Goal: Transaction & Acquisition: Obtain resource

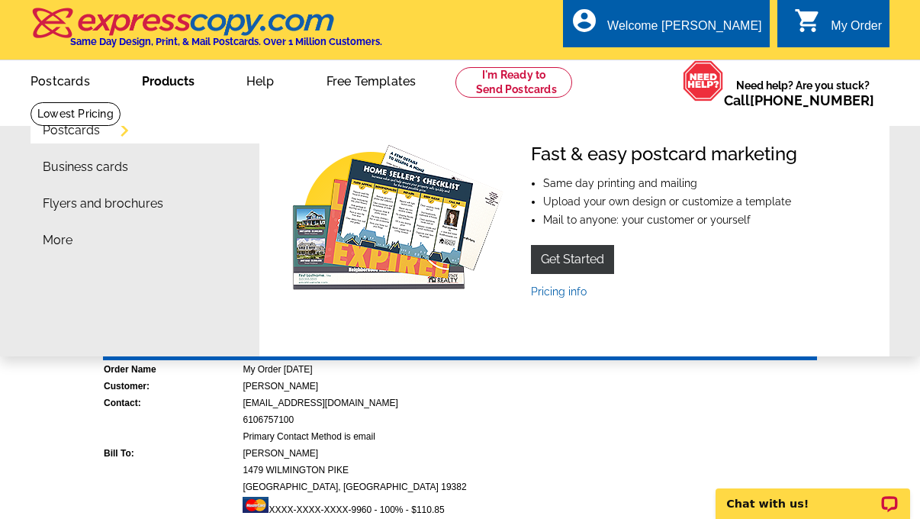
click at [175, 79] on link "Products" at bounding box center [167, 80] width 101 height 36
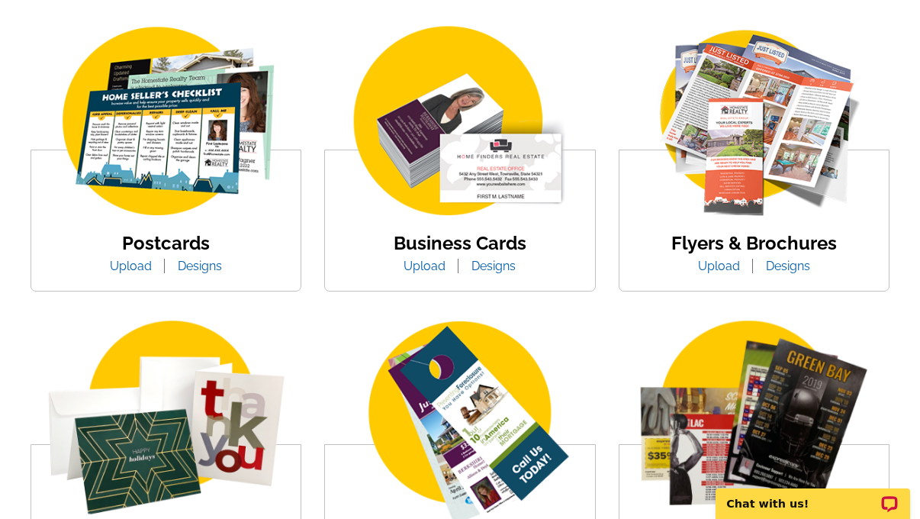
click at [498, 264] on link "Designs" at bounding box center [493, 266] width 67 height 14
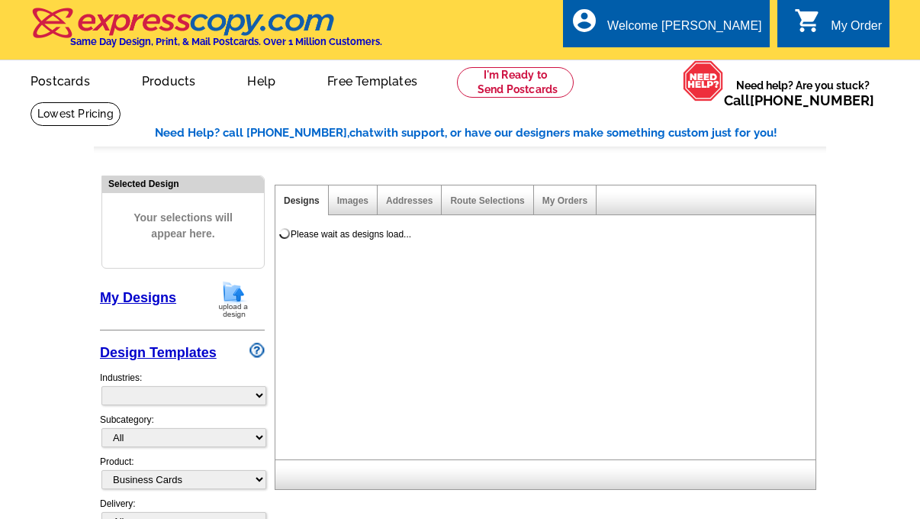
select select "3"
select select "5"
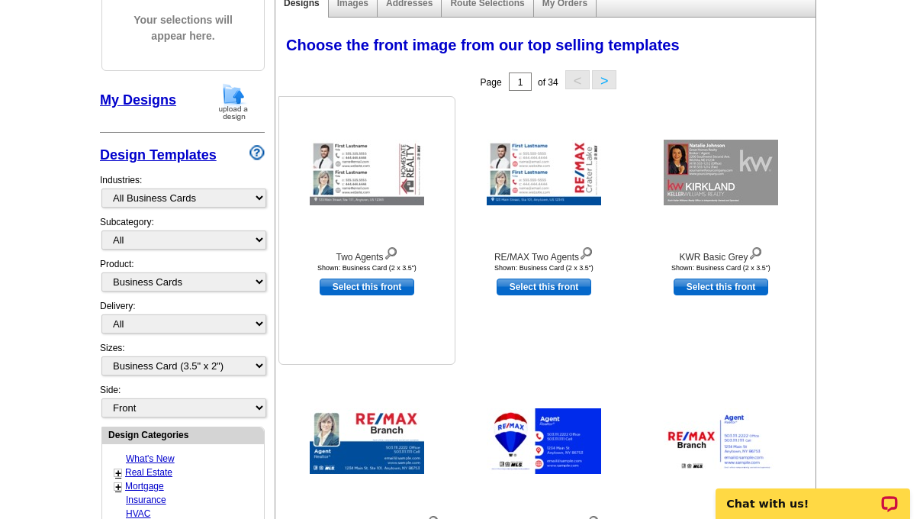
scroll to position [200, 0]
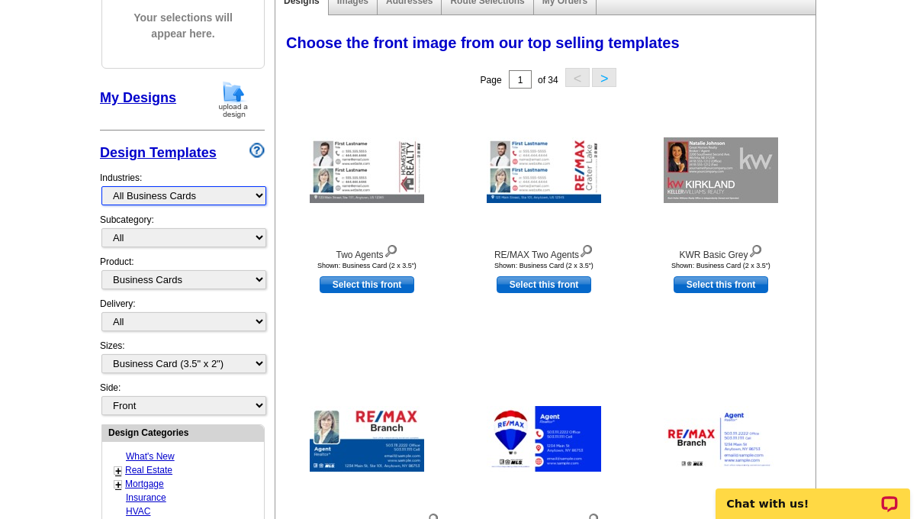
click at [246, 191] on select "What's New Real Estate Mortgage Insurance HVAC Dental Solar EDDM - NEW! Calenda…" at bounding box center [183, 195] width 165 height 19
select select "785"
click at [101, 186] on select "What's New Real Estate Mortgage Insurance HVAC Dental Solar EDDM - NEW! Calenda…" at bounding box center [183, 195] width 165 height 19
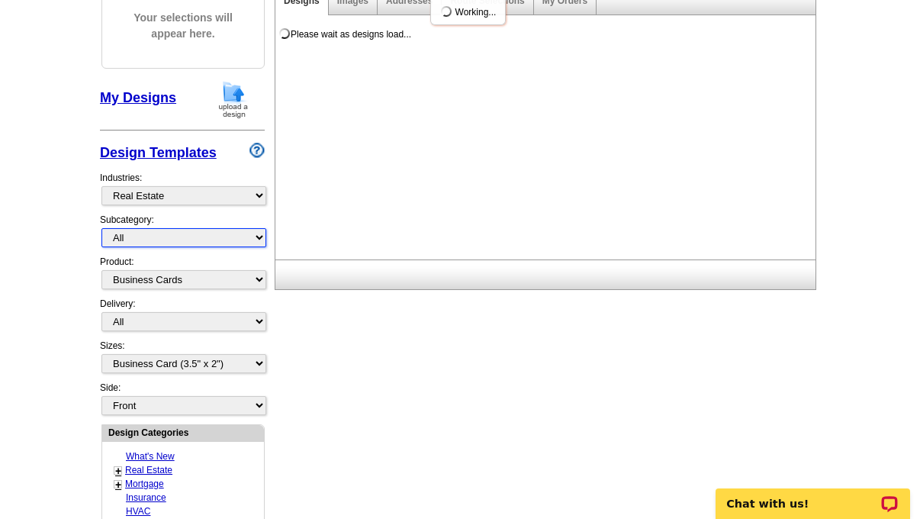
click at [183, 239] on select "All" at bounding box center [183, 237] width 165 height 19
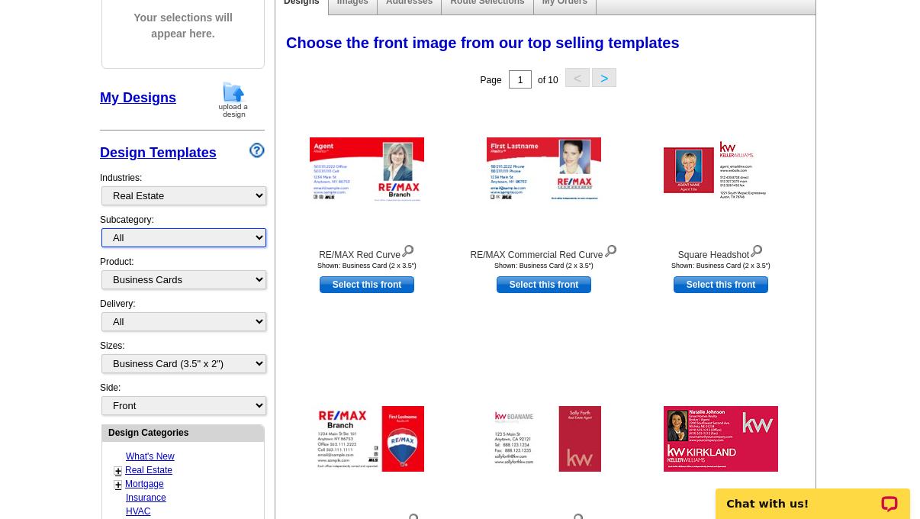
select select "807"
click at [101, 228] on select "All RE/MAX® Referrals Keller Williams® Berkshire Hathaway Home Services Century…" at bounding box center [183, 237] width 165 height 19
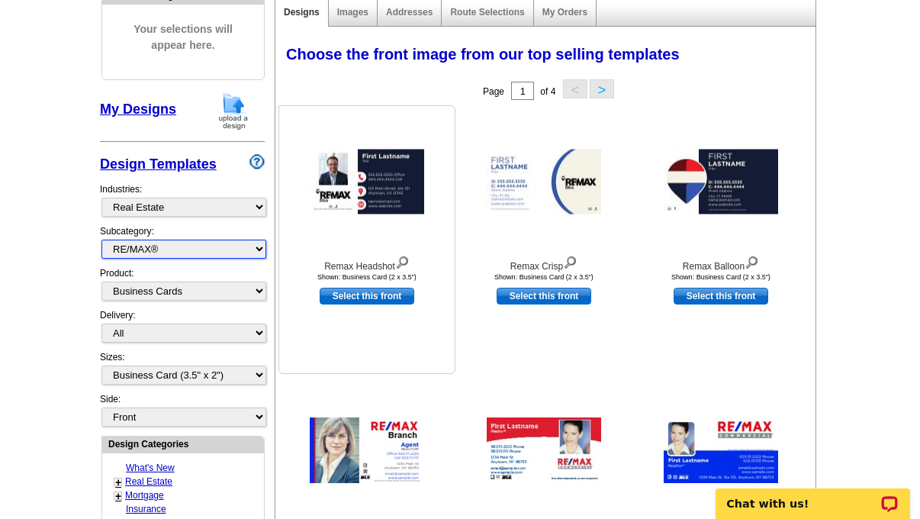
scroll to position [187, 0]
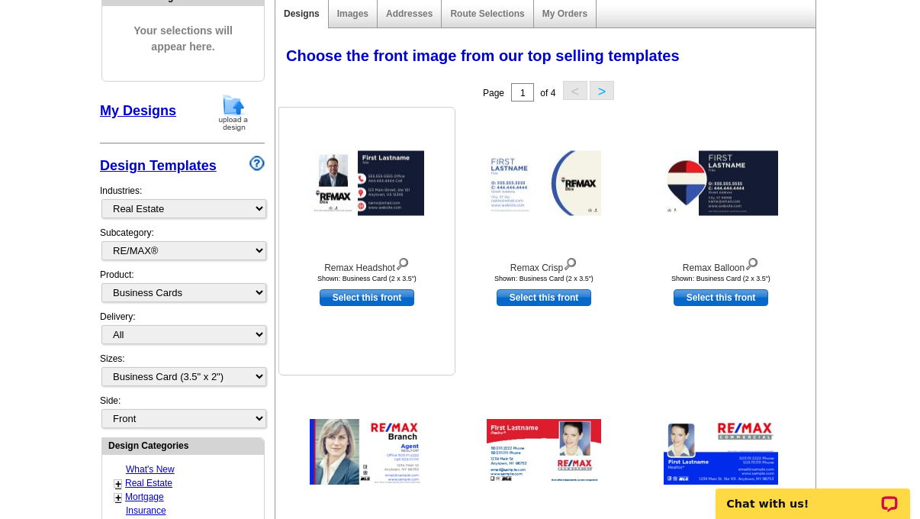
click at [382, 301] on link "Select this front" at bounding box center [367, 297] width 95 height 17
select select "back"
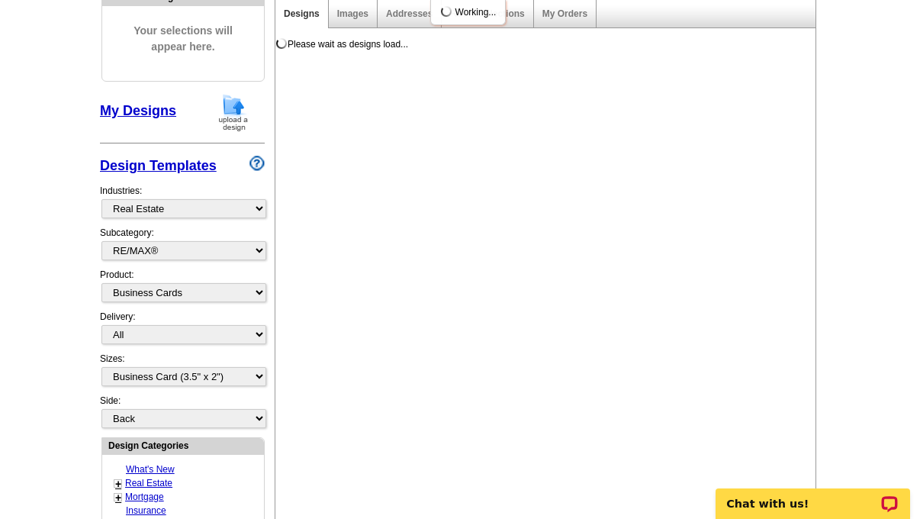
scroll to position [0, 0]
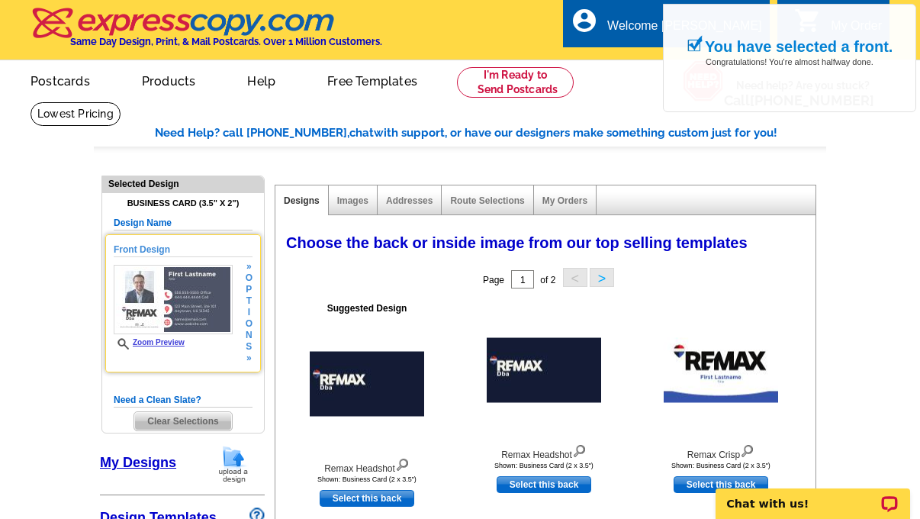
click at [152, 343] on link "Zoom Preview" at bounding box center [149, 342] width 71 height 8
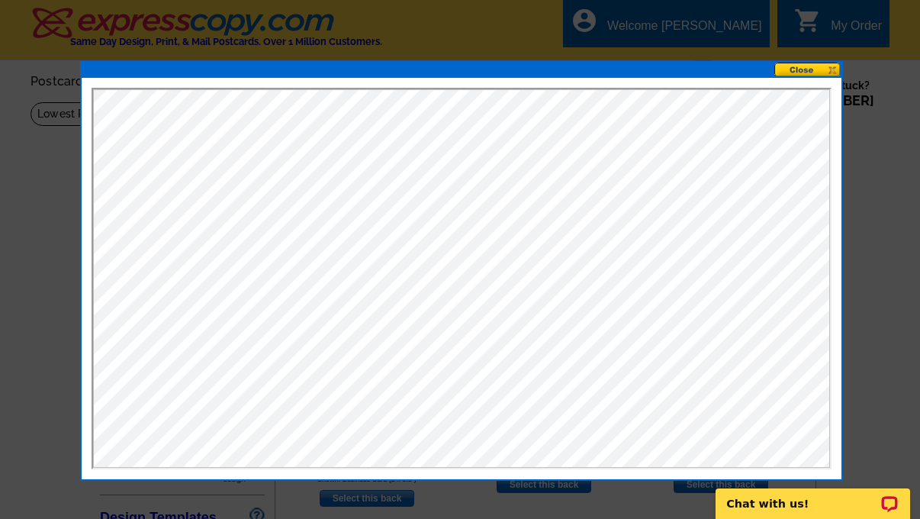
click at [828, 71] on button at bounding box center [807, 70] width 67 height 14
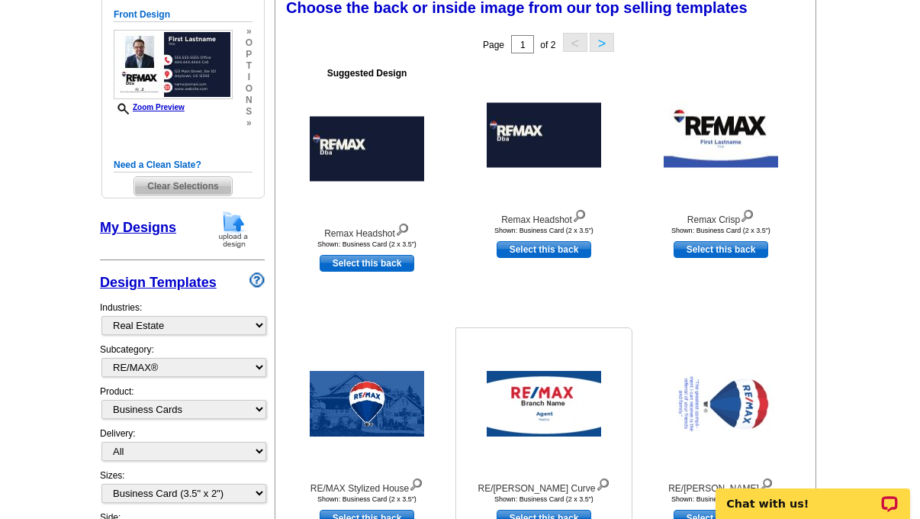
scroll to position [226, 0]
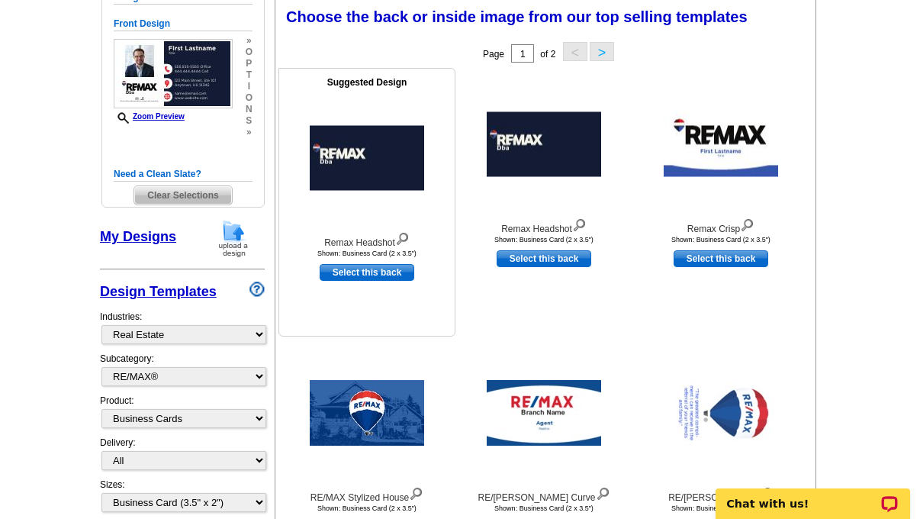
click at [367, 177] on img at bounding box center [367, 158] width 114 height 65
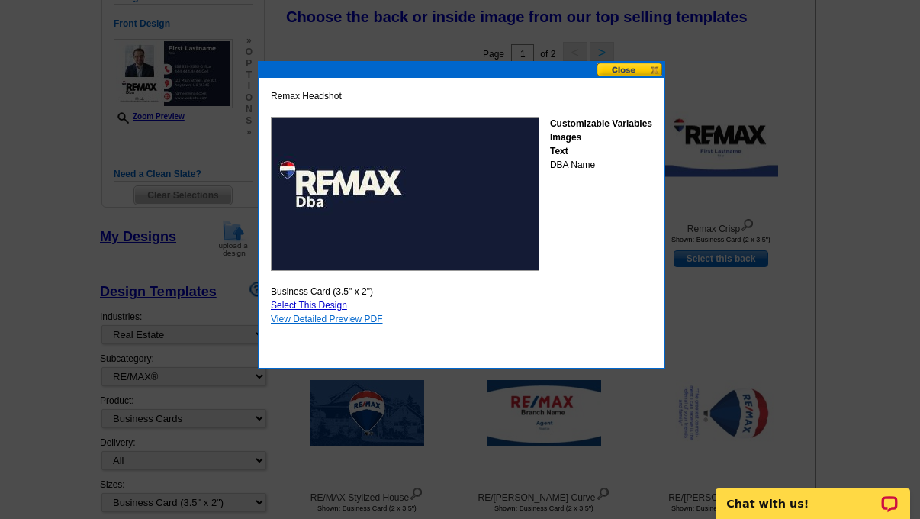
click at [348, 315] on link "View Detailed Preview PDF" at bounding box center [327, 319] width 112 height 11
click at [638, 66] on button at bounding box center [630, 70] width 67 height 14
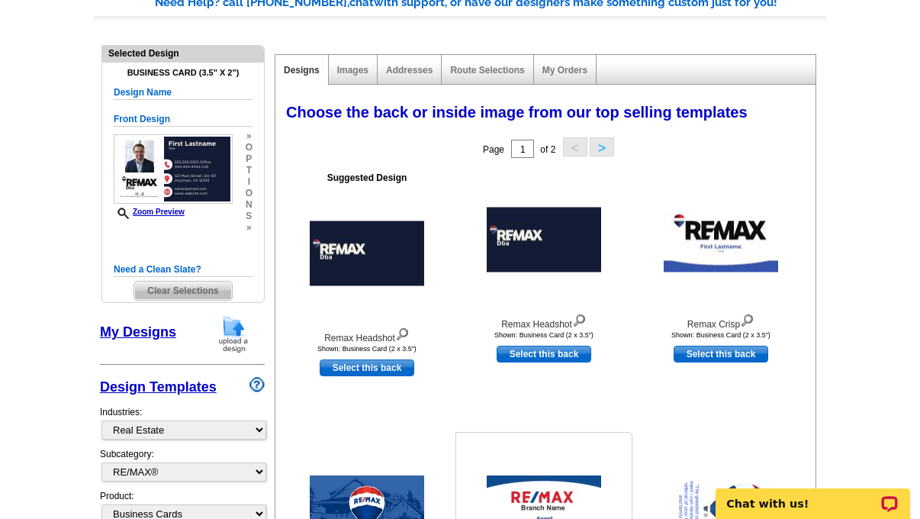
scroll to position [79, 0]
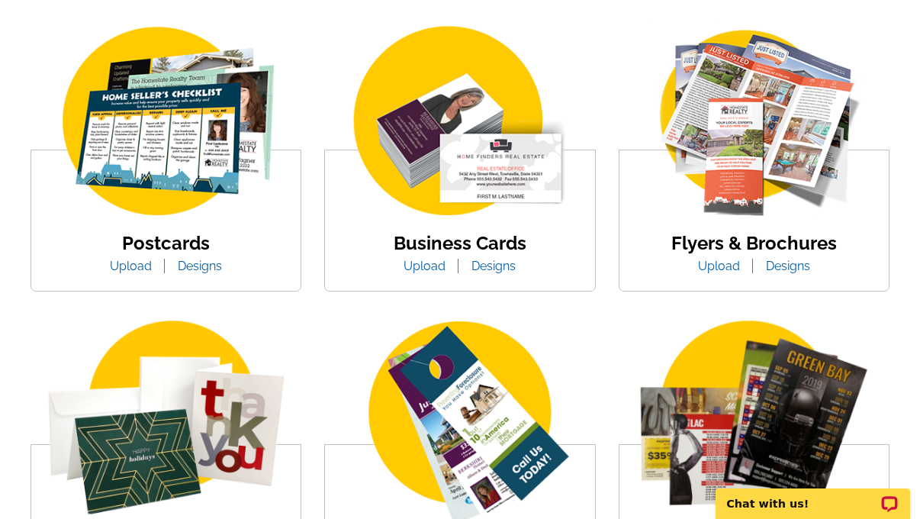
click at [500, 254] on div "Business Cards Upload Designs" at bounding box center [459, 254] width 135 height 43
click at [500, 272] on link "Designs" at bounding box center [493, 266] width 67 height 14
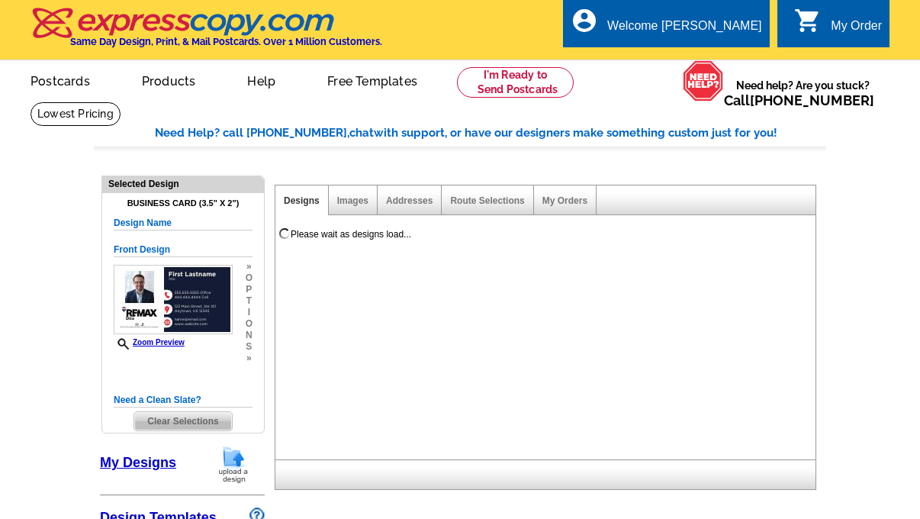
select select "3"
select select "5"
select select "back"
select select "973"
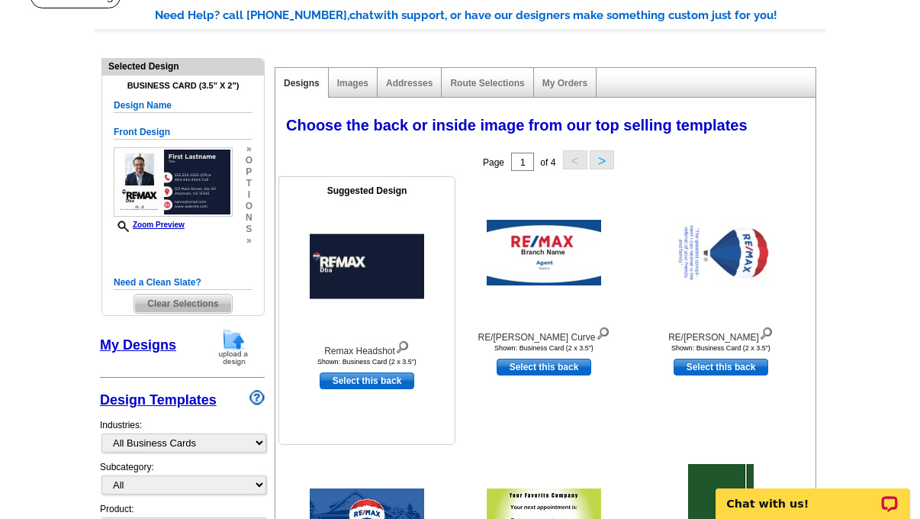
scroll to position [230, 0]
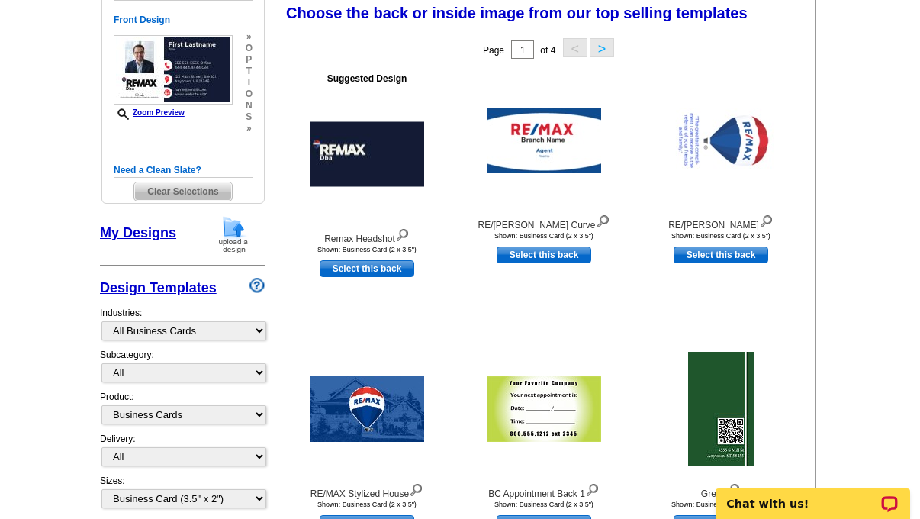
click at [611, 53] on button ">" at bounding box center [602, 47] width 24 height 19
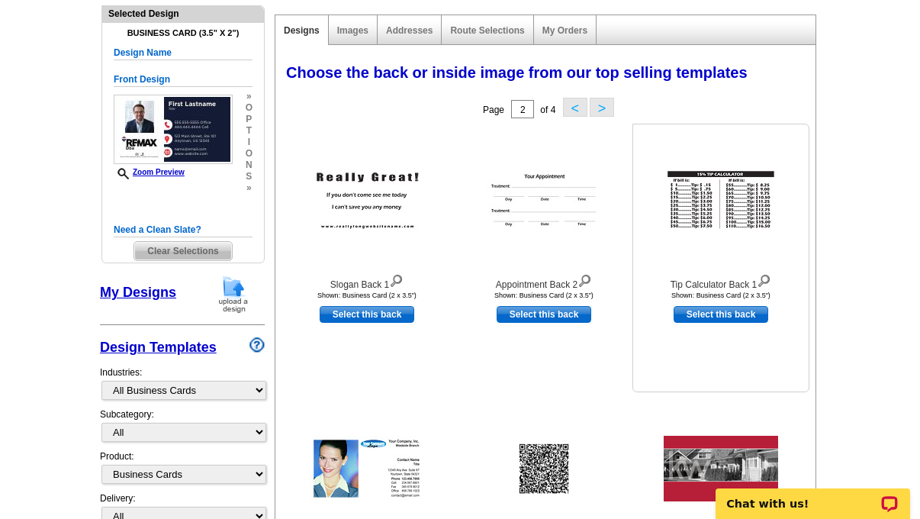
scroll to position [0, 0]
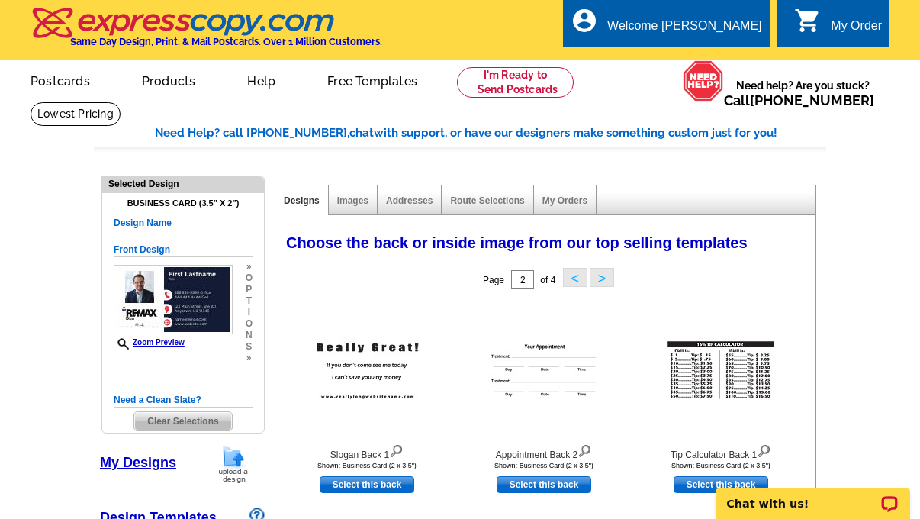
click at [176, 427] on span "Clear Selections" at bounding box center [182, 421] width 97 height 18
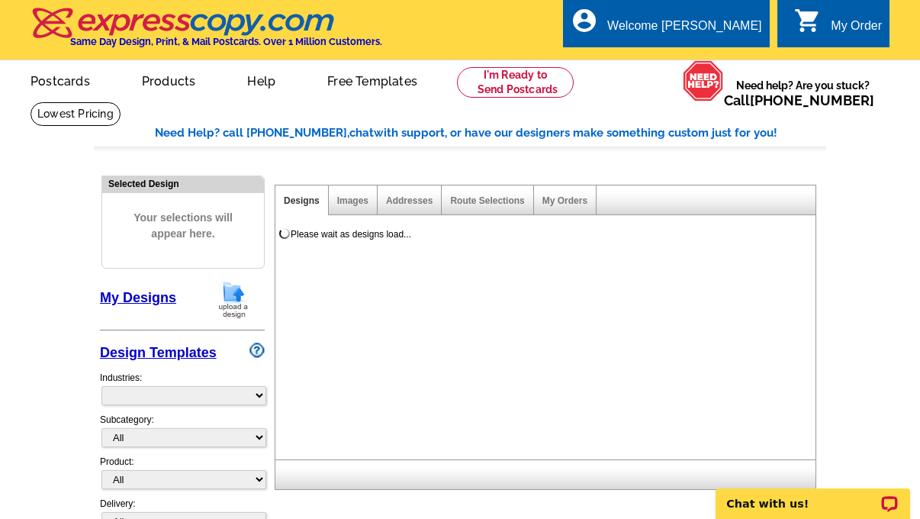
select select "785"
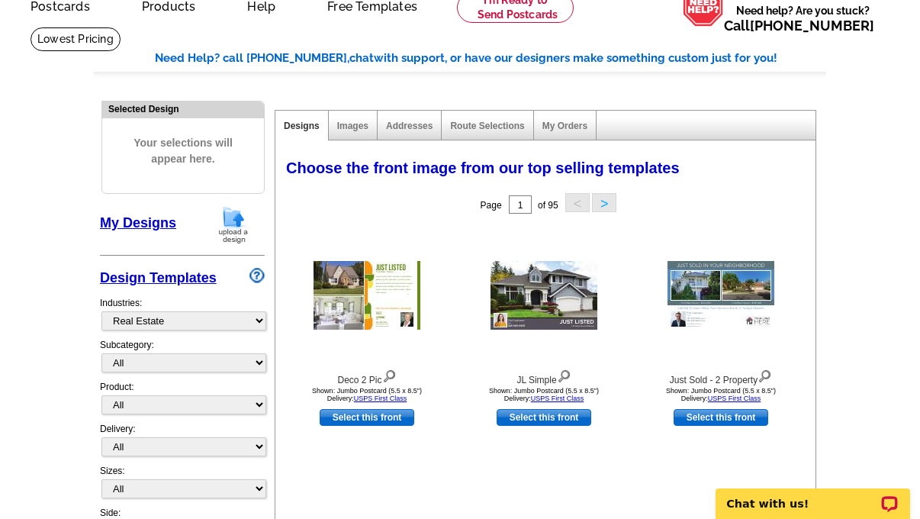
scroll to position [98, 0]
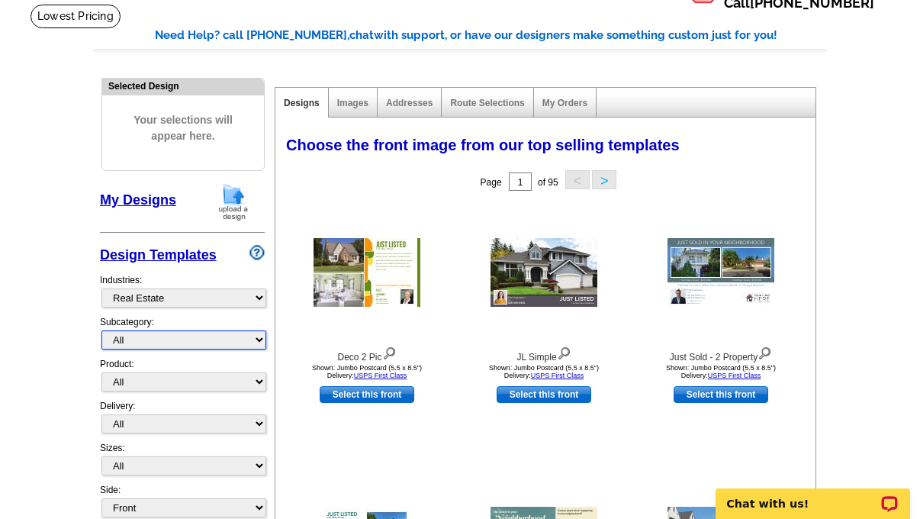
click at [204, 336] on select "All RE/MAX® Referrals [PERSON_NAME]® Berkshire Hathaway Home Services Century 2…" at bounding box center [183, 339] width 165 height 19
select select "807"
click at [101, 330] on select "All RE/MAX® Referrals Keller Williams® Berkshire Hathaway Home Services Century…" at bounding box center [183, 339] width 165 height 19
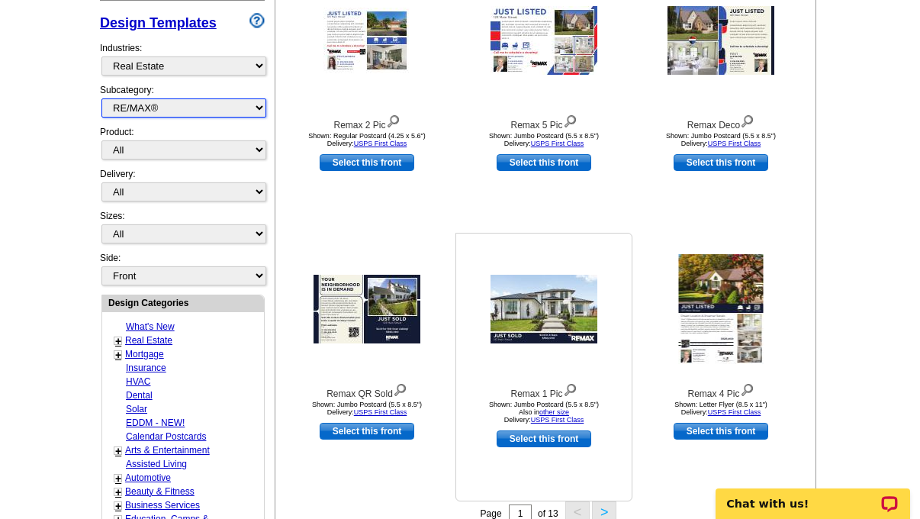
scroll to position [235, 0]
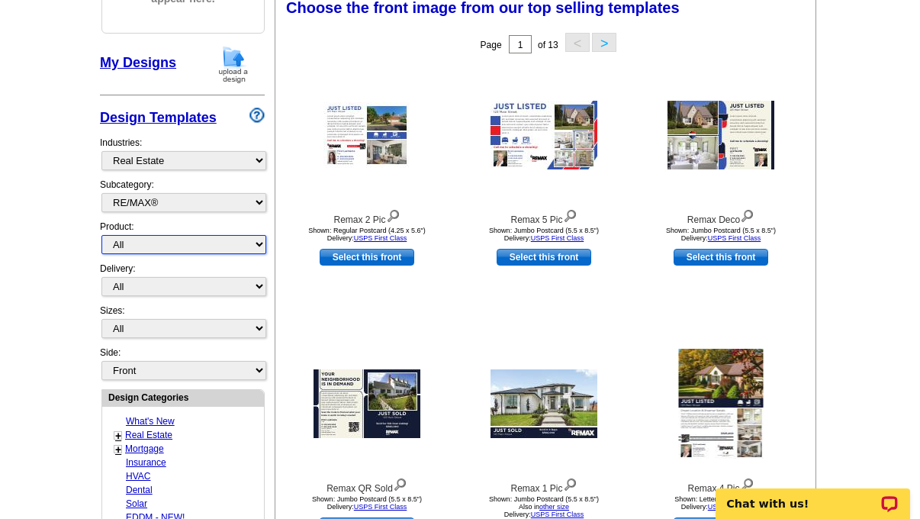
click at [211, 236] on select "All Postcards Letters and flyers Business Cards Door Hangers Greeting Cards" at bounding box center [183, 244] width 165 height 19
select select "3"
click at [101, 235] on select "All Postcards Letters and flyers Business Cards Door Hangers Greeting Cards" at bounding box center [183, 244] width 165 height 19
select select "5"
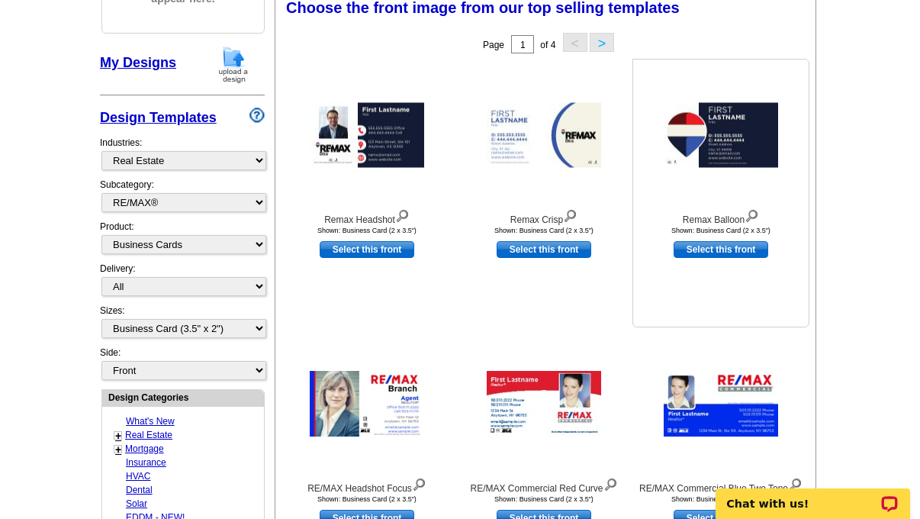
click at [729, 216] on div "Remax Balloon" at bounding box center [721, 216] width 168 height 21
click at [757, 152] on img at bounding box center [721, 135] width 114 height 65
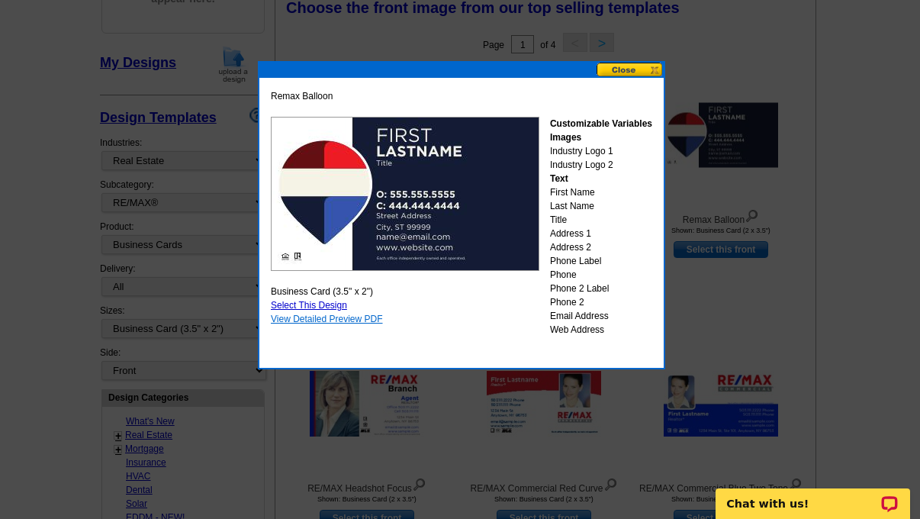
click at [308, 319] on link "View Detailed Preview PDF" at bounding box center [327, 319] width 112 height 11
click at [644, 65] on button at bounding box center [630, 70] width 67 height 14
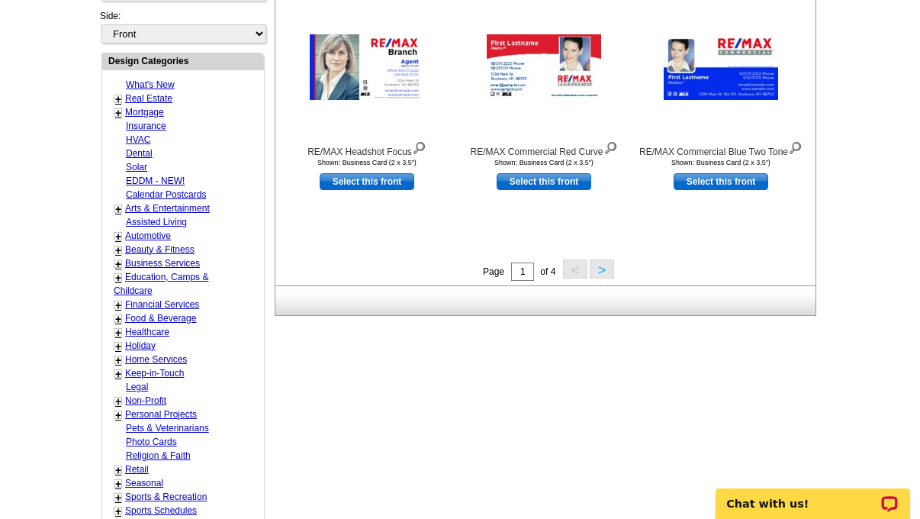
scroll to position [590, 0]
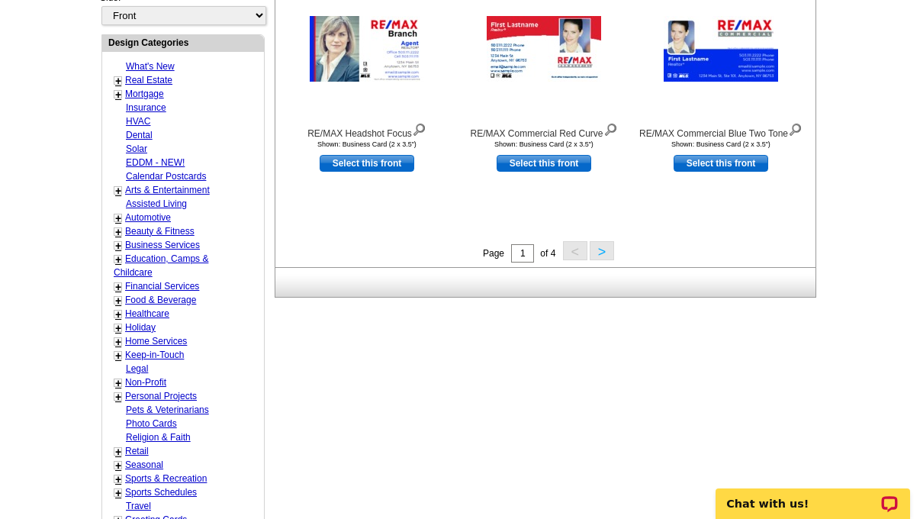
click at [599, 256] on button ">" at bounding box center [602, 250] width 24 height 19
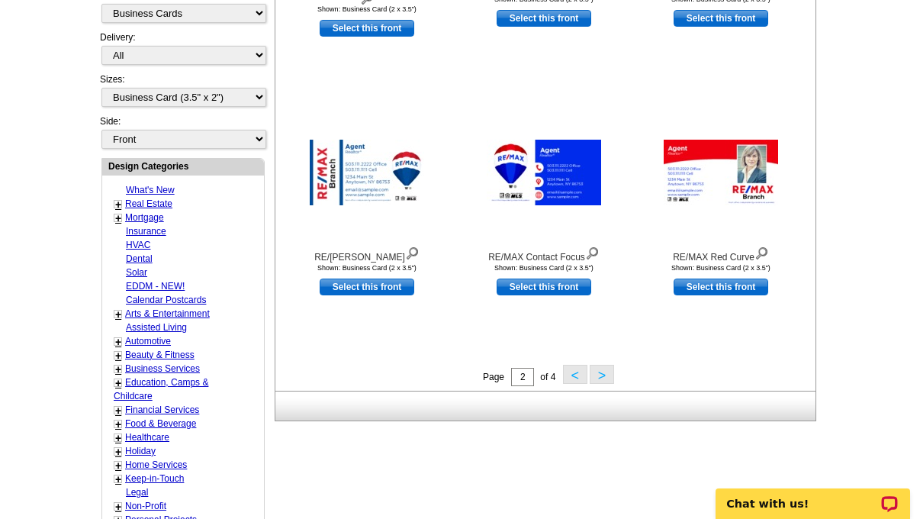
scroll to position [484, 0]
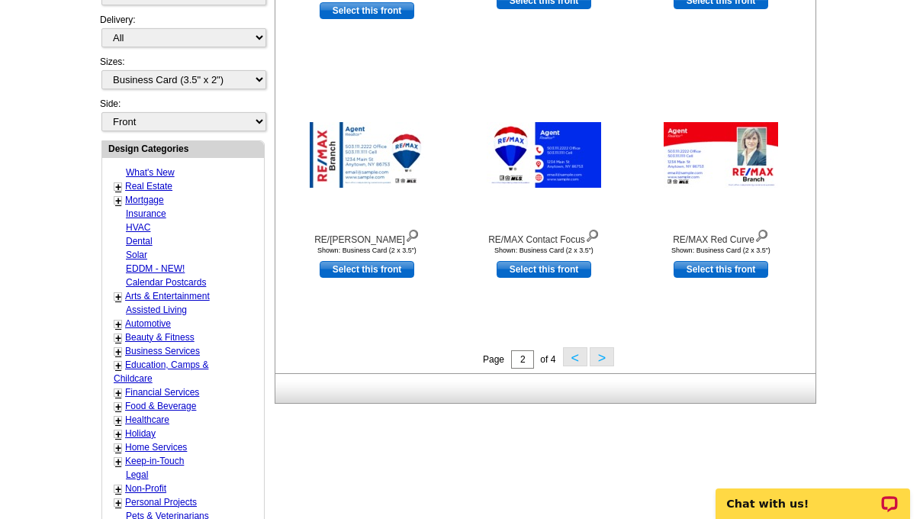
click at [600, 359] on button ">" at bounding box center [602, 356] width 24 height 19
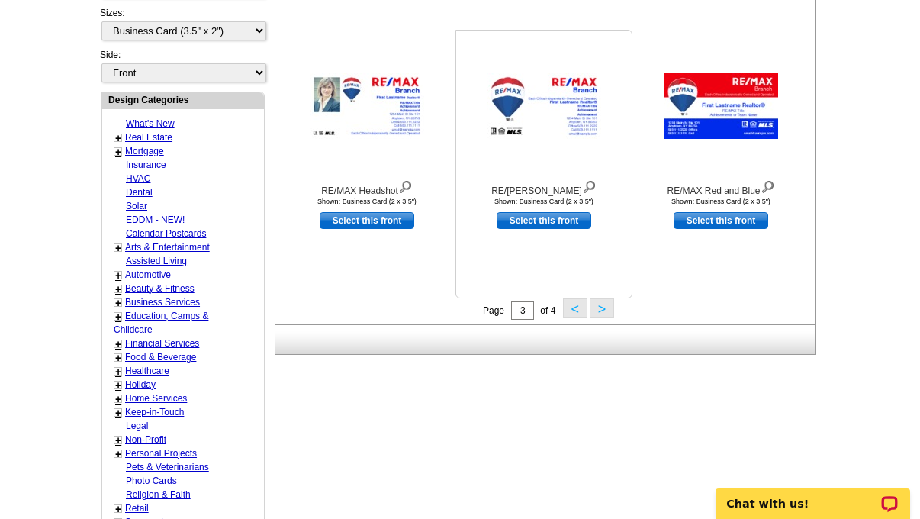
scroll to position [557, 0]
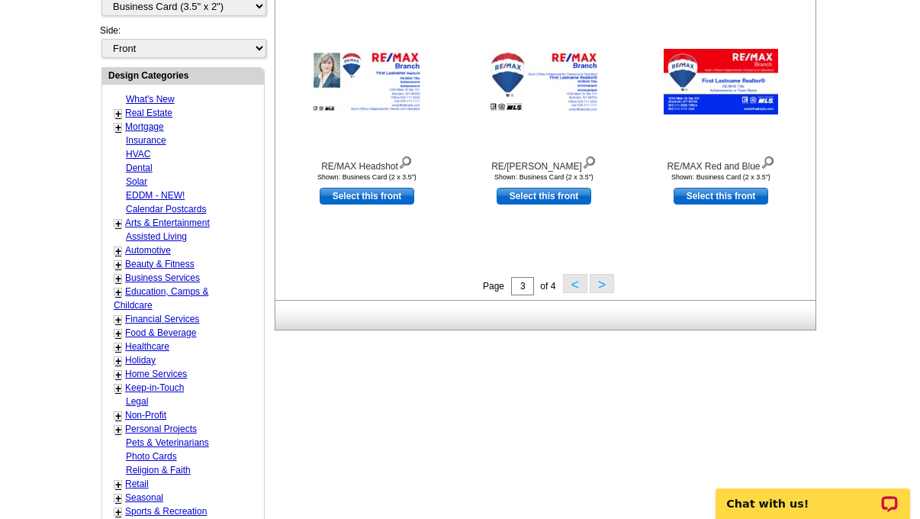
click at [597, 285] on button ">" at bounding box center [602, 283] width 24 height 19
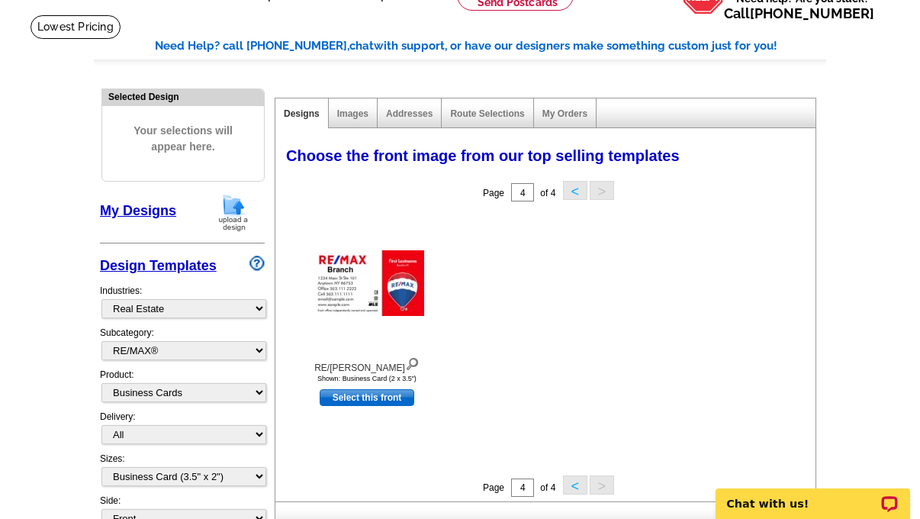
scroll to position [106, 0]
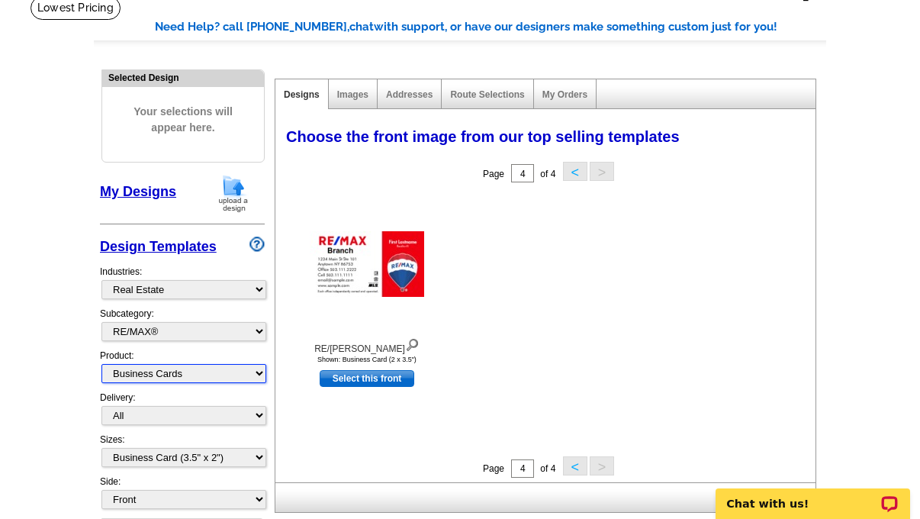
click at [172, 371] on select "All Postcards Letters and flyers Business Cards Door Hangers Greeting Cards" at bounding box center [183, 373] width 165 height 19
select select "1"
click at [101, 364] on select "All Postcards Letters and flyers Business Cards Door Hangers Greeting Cards" at bounding box center [183, 373] width 165 height 19
select select
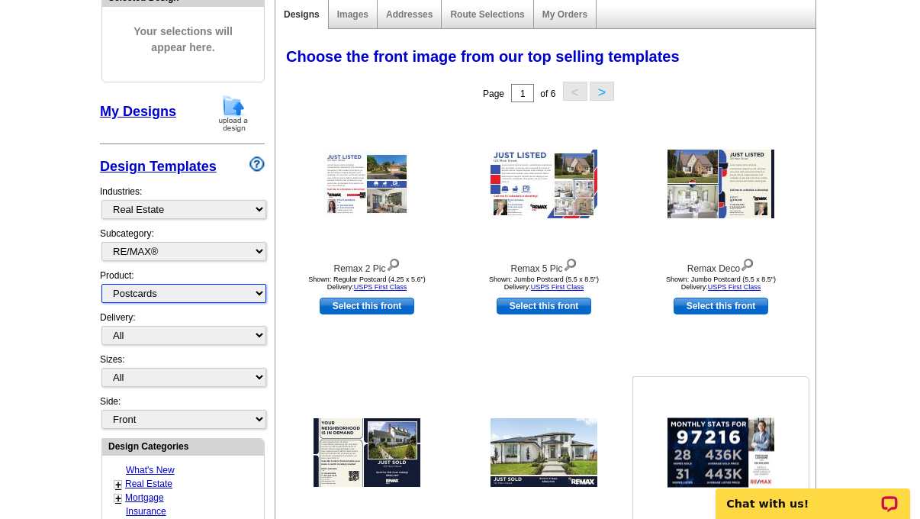
scroll to position [192, 0]
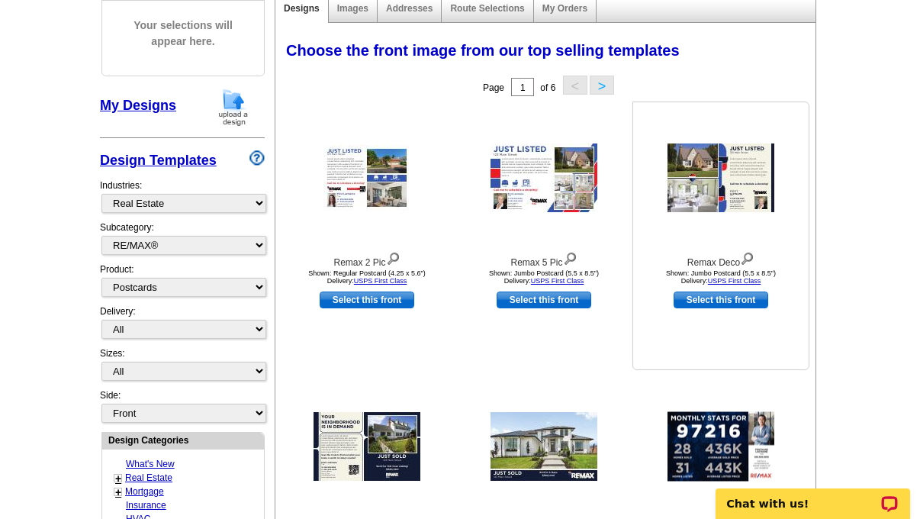
click at [724, 170] on img at bounding box center [721, 177] width 107 height 69
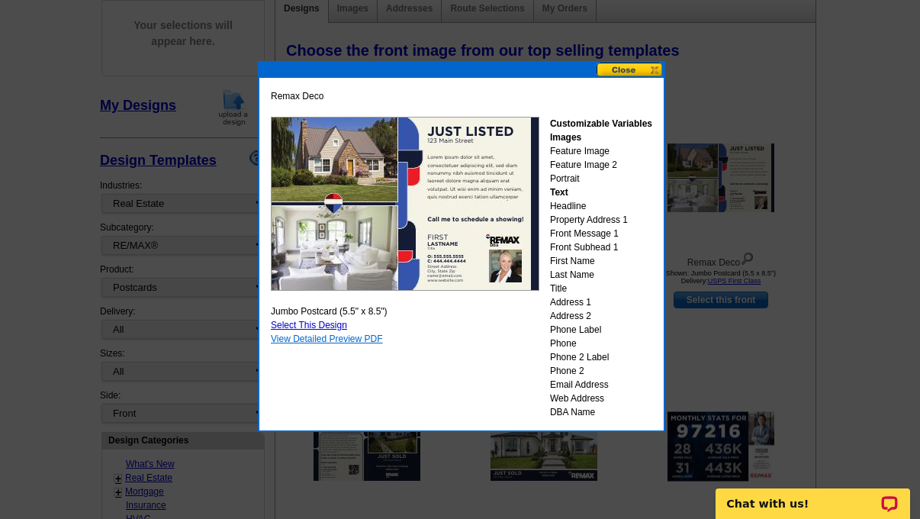
click at [333, 341] on link "View Detailed Preview PDF" at bounding box center [327, 338] width 112 height 11
click at [630, 70] on button at bounding box center [630, 70] width 67 height 14
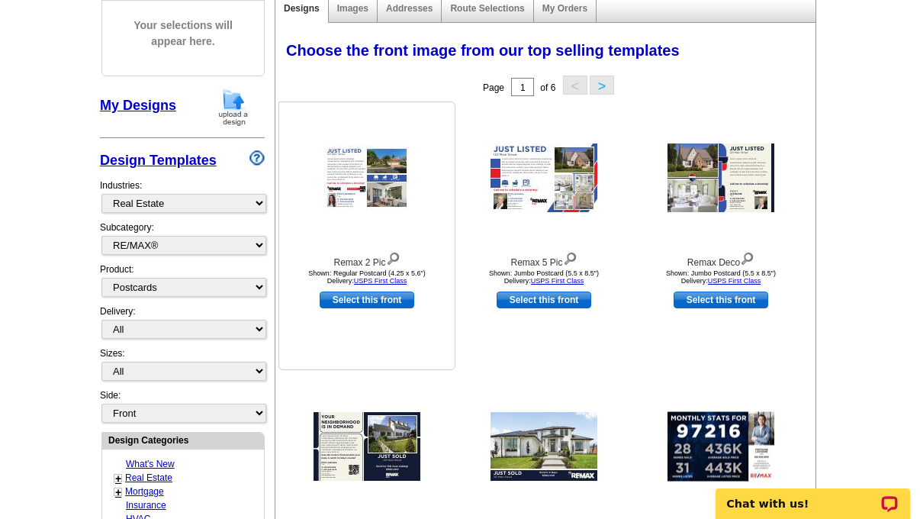
click at [382, 211] on img at bounding box center [366, 178] width 87 height 66
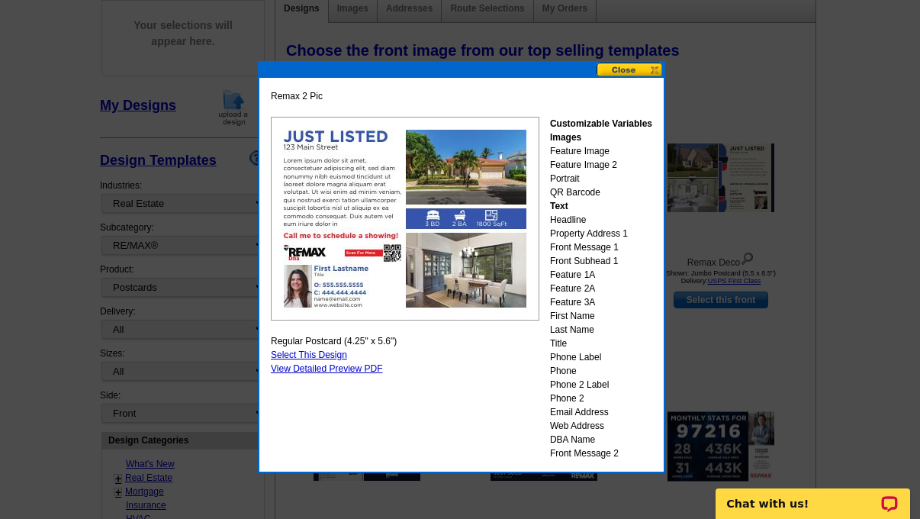
click at [347, 172] on div "Remax 2 Pic Customizable Variables Images Feature Image Feature Image 2 Portrai…" at bounding box center [461, 274] width 389 height 378
click at [346, 169] on img at bounding box center [405, 219] width 269 height 204
click at [351, 367] on link "View Detailed Preview PDF" at bounding box center [327, 368] width 112 height 11
click at [734, 350] on div at bounding box center [460, 163] width 920 height 711
click at [654, 67] on button at bounding box center [630, 70] width 67 height 14
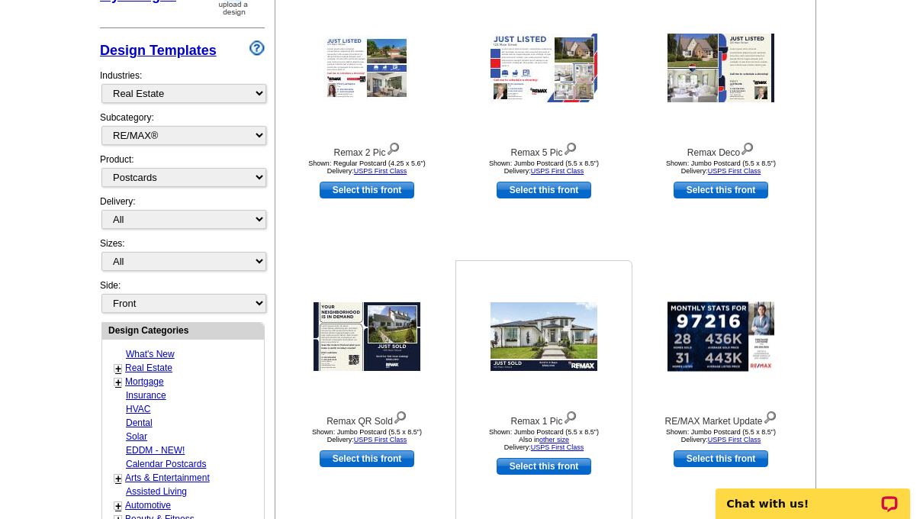
scroll to position [365, 0]
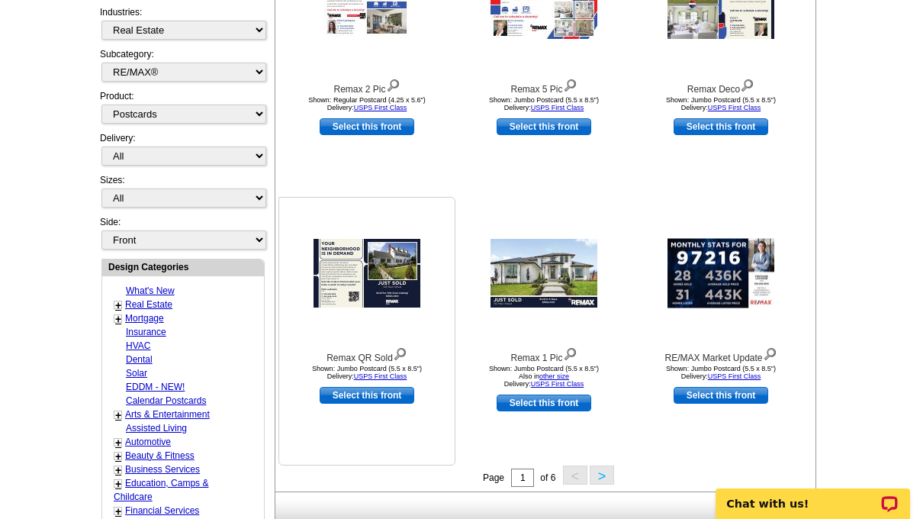
click at [375, 286] on img at bounding box center [367, 273] width 107 height 69
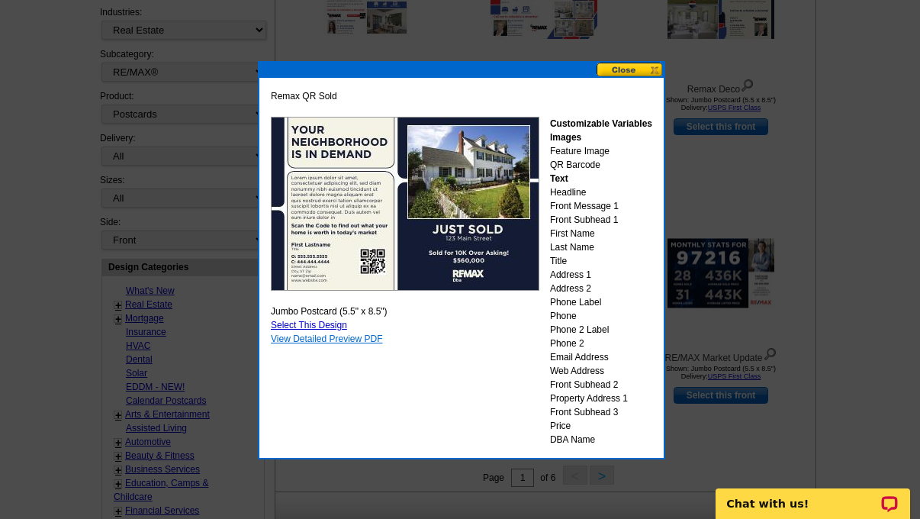
click at [322, 340] on link "View Detailed Preview PDF" at bounding box center [327, 338] width 112 height 11
click at [652, 72] on button at bounding box center [630, 70] width 67 height 14
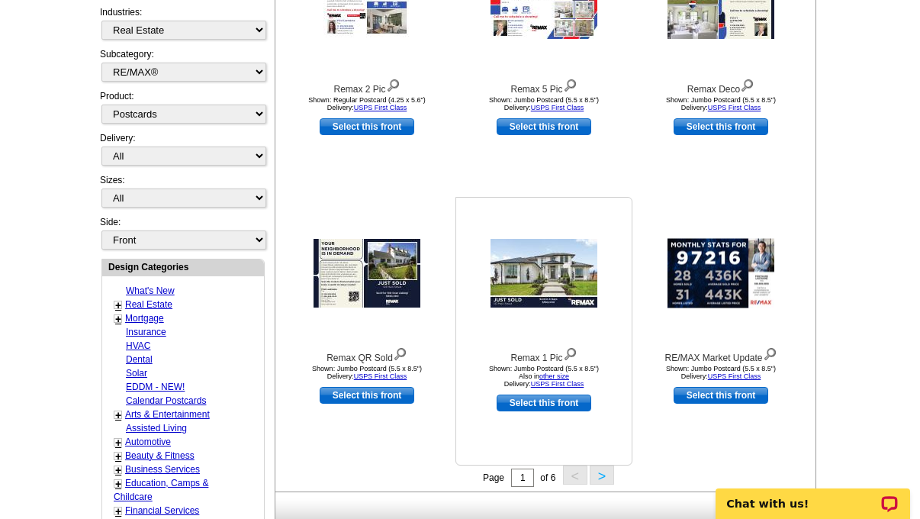
click at [572, 262] on img at bounding box center [544, 273] width 107 height 69
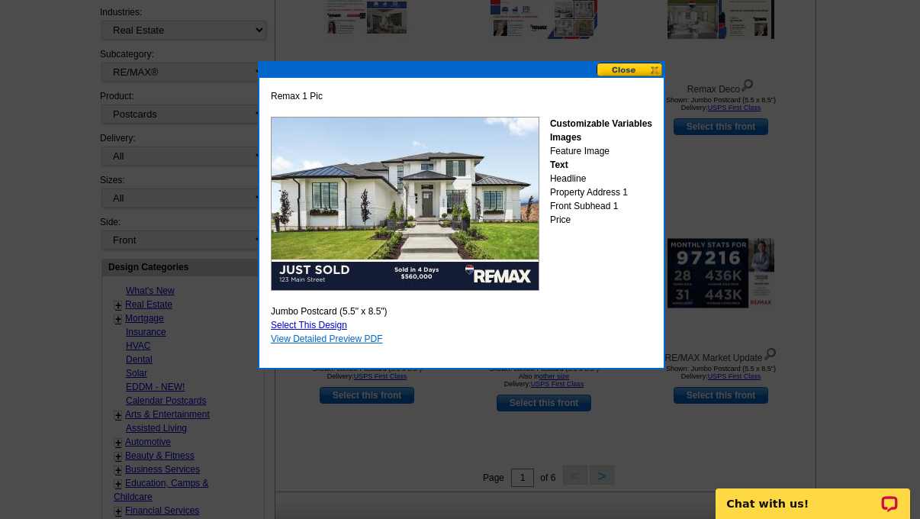
click at [307, 338] on link "View Detailed Preview PDF" at bounding box center [327, 338] width 112 height 11
click at [649, 68] on button at bounding box center [630, 70] width 67 height 14
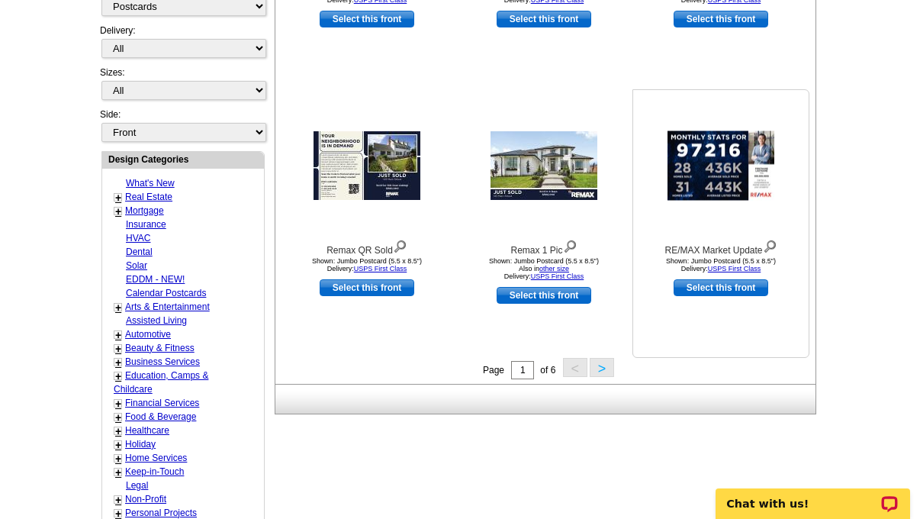
scroll to position [486, 0]
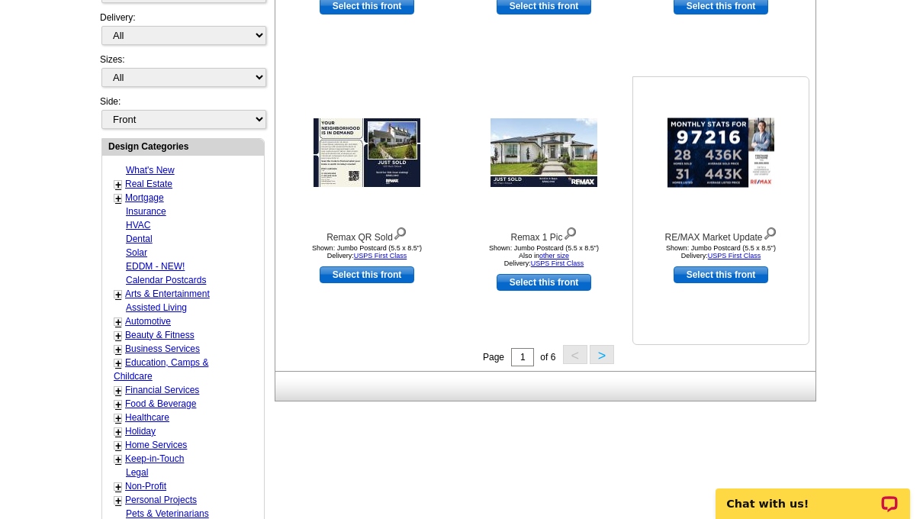
click at [723, 167] on img at bounding box center [721, 152] width 107 height 69
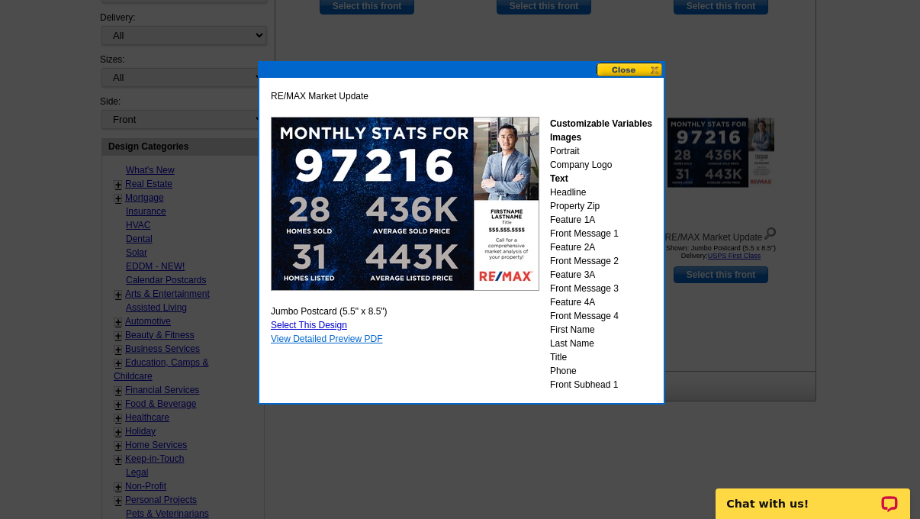
click at [303, 343] on link "View Detailed Preview PDF" at bounding box center [327, 338] width 112 height 11
click at [578, 438] on div at bounding box center [460, 16] width 920 height 1005
click at [637, 72] on button at bounding box center [630, 70] width 67 height 14
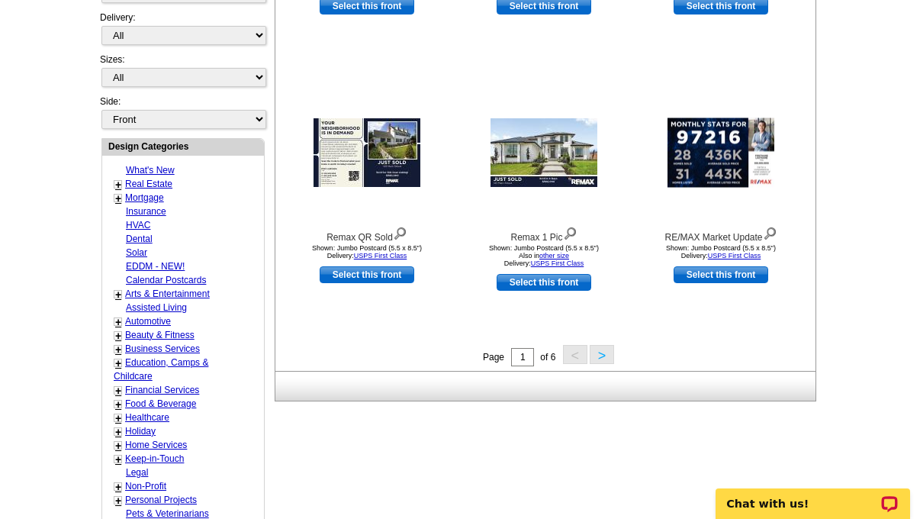
click at [603, 364] on button ">" at bounding box center [602, 354] width 24 height 19
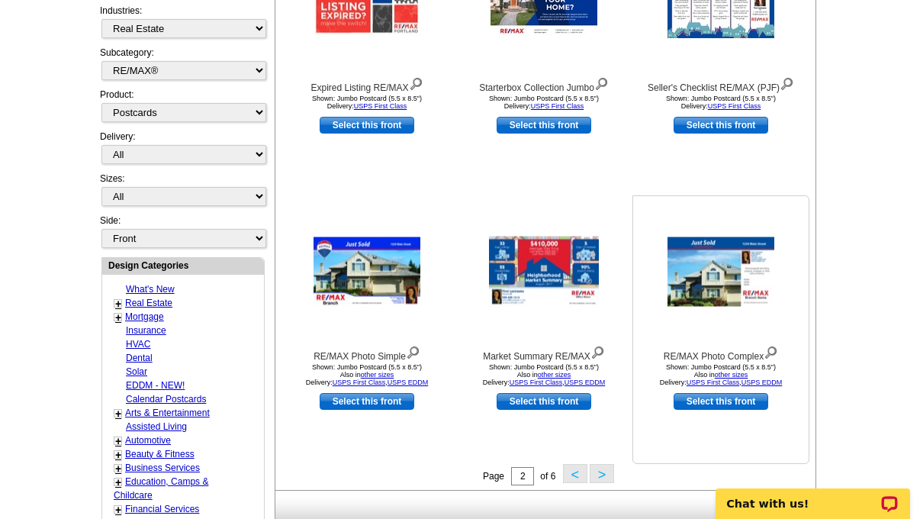
scroll to position [439, 0]
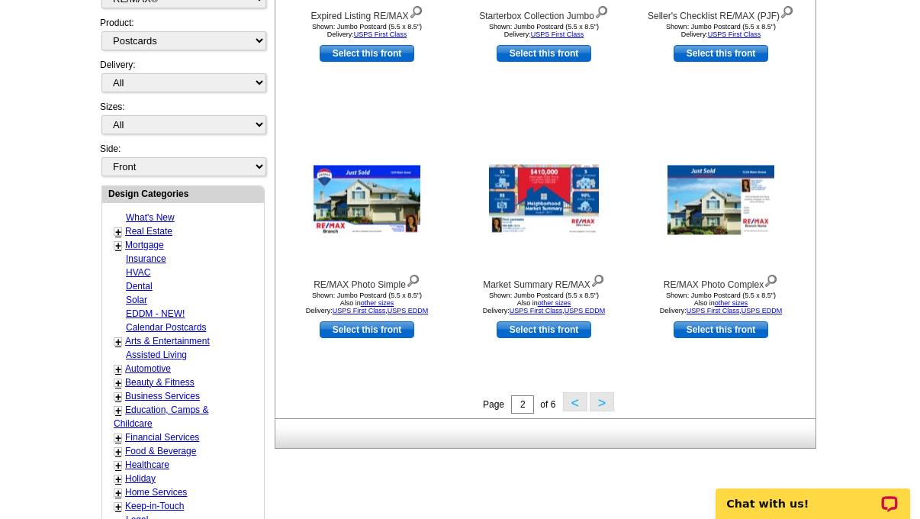
click at [602, 403] on button ">" at bounding box center [602, 401] width 24 height 19
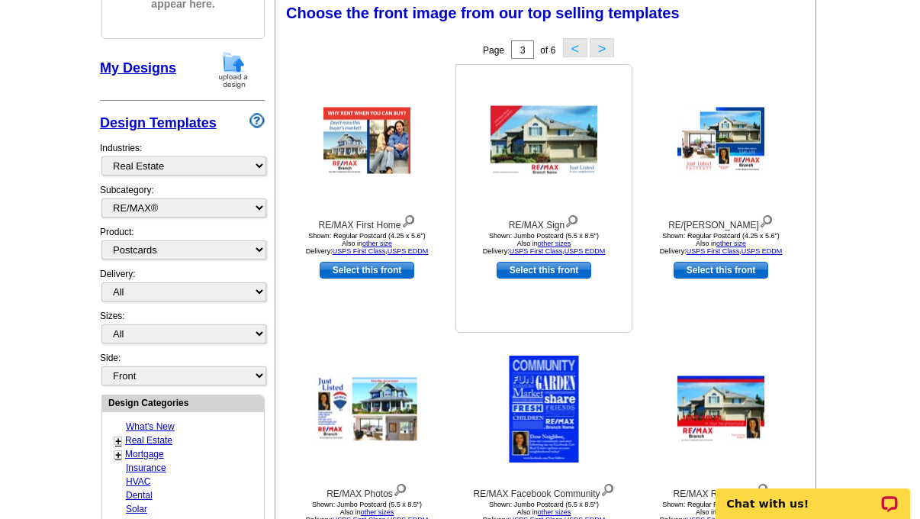
scroll to position [224, 0]
